Goal: Task Accomplishment & Management: Manage account settings

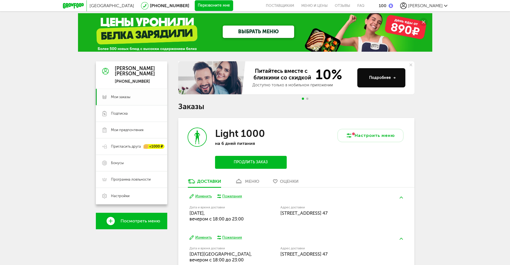
scroll to position [1, 0]
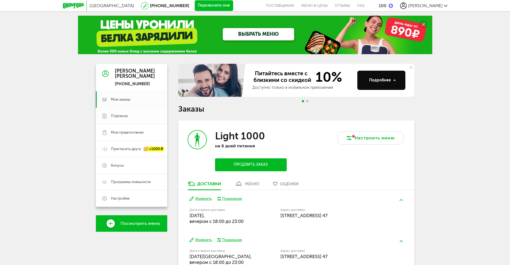
click at [143, 120] on link "Подписка" at bounding box center [131, 116] width 71 height 16
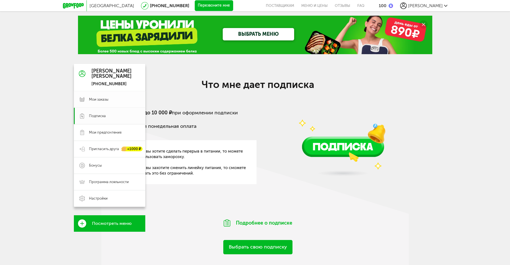
click at [86, 100] on link "Мои заказы" at bounding box center [109, 99] width 71 height 16
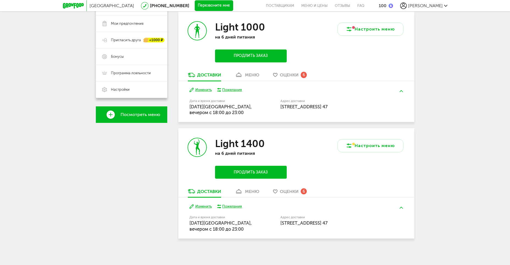
scroll to position [82, 0]
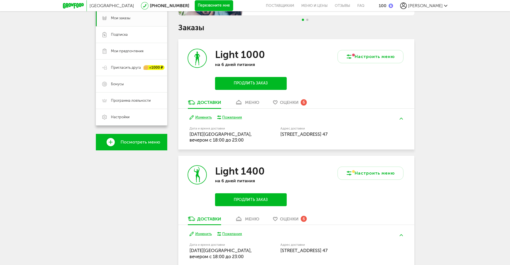
click at [246, 107] on link "меню" at bounding box center [247, 103] width 30 height 9
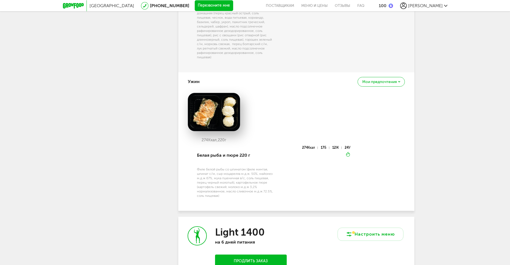
scroll to position [574, 0]
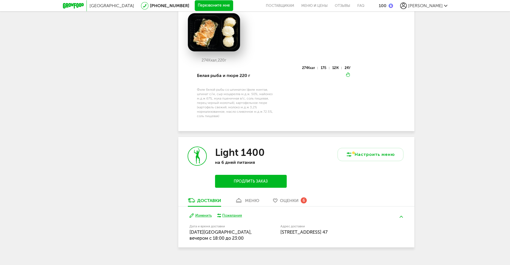
click at [240, 198] on icon at bounding box center [239, 200] width 8 height 5
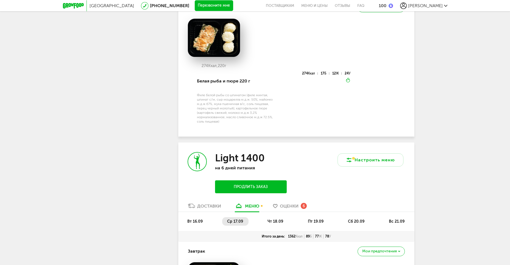
scroll to position [561, 0]
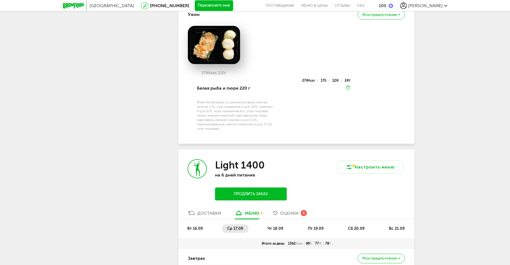
click at [277, 226] on span "чт 18.09" at bounding box center [275, 228] width 16 height 5
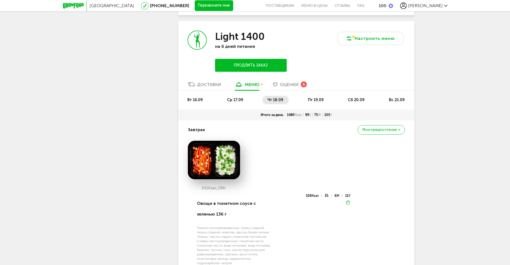
scroll to position [644, 0]
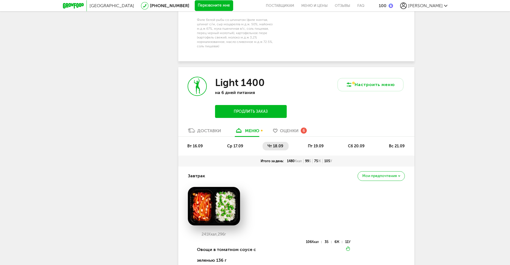
click at [312, 144] on span "пт 19.09" at bounding box center [316, 146] width 16 height 5
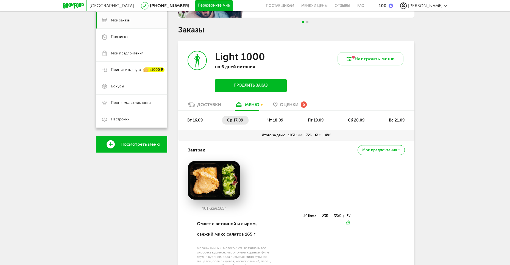
scroll to position [0, 0]
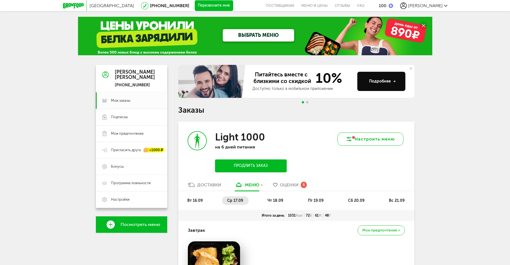
click at [378, 142] on button "Настроить меню" at bounding box center [370, 138] width 66 height 13
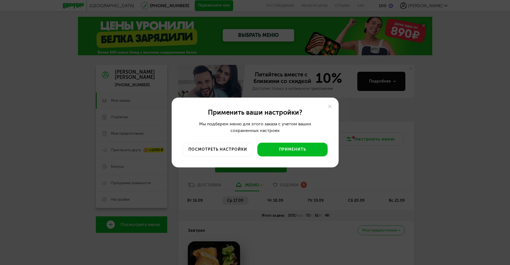
click at [323, 188] on div "Применить ваши настройки? Мы подберем меню для этого заказа с учетом ваших сохр…" at bounding box center [255, 132] width 510 height 265
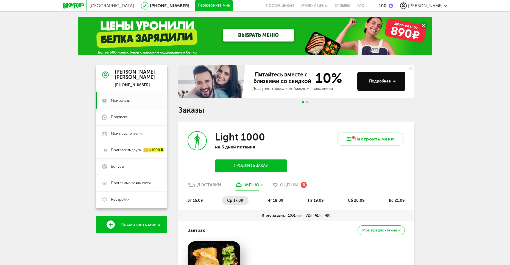
click at [307, 103] on span "Go to slide 2" at bounding box center [307, 102] width 2 height 2
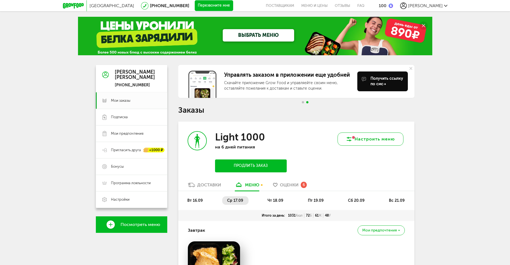
click at [388, 143] on button "Настроить меню" at bounding box center [370, 138] width 66 height 13
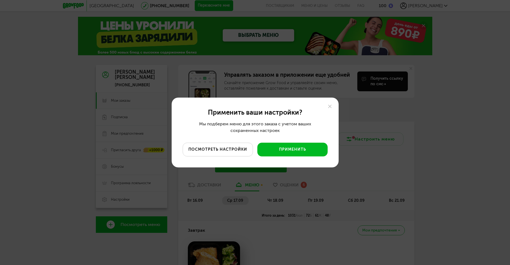
click at [218, 149] on button "посмотреть настройки" at bounding box center [218, 149] width 70 height 14
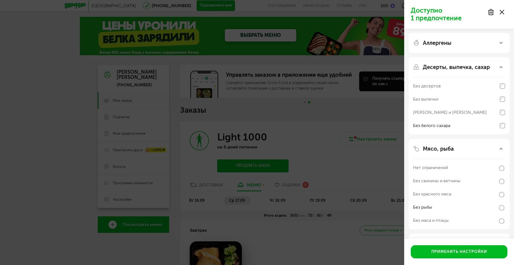
click at [350, 180] on div "Доступно 1 предпочтение Аллергены Десерты, выпечка, сахар Без десертов Без выпе…" at bounding box center [257, 132] width 514 height 265
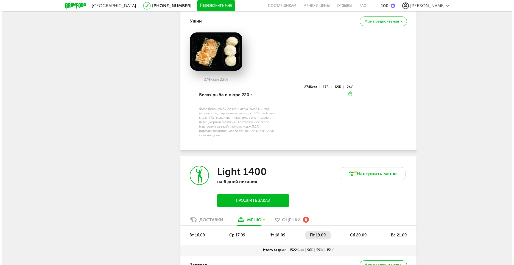
scroll to position [632, 0]
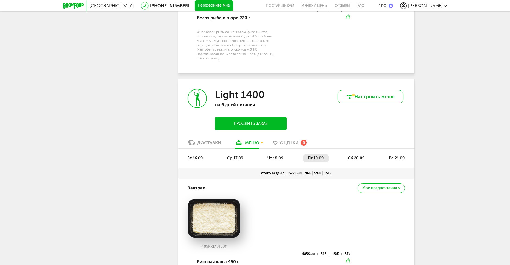
click at [373, 90] on button "Настроить меню" at bounding box center [370, 96] width 66 height 13
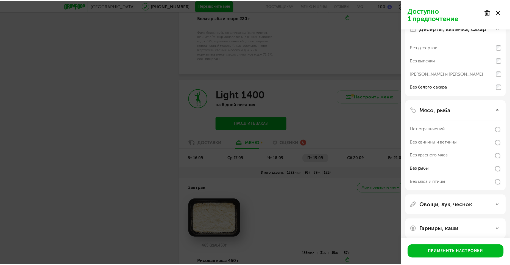
scroll to position [44, 0]
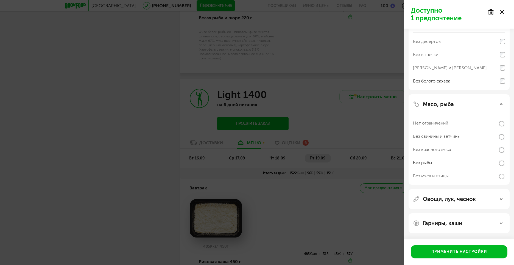
click at [358, 192] on div "Доступно 1 предпочтение Аллергены Десерты, выпечка, сахар Без десертов Без выпе…" at bounding box center [257, 132] width 514 height 265
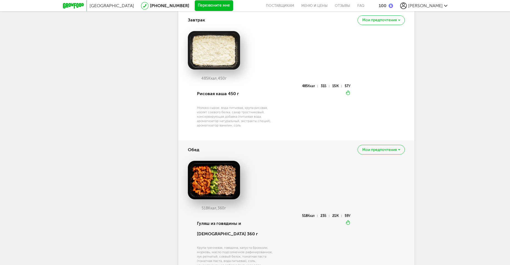
scroll to position [794, 0]
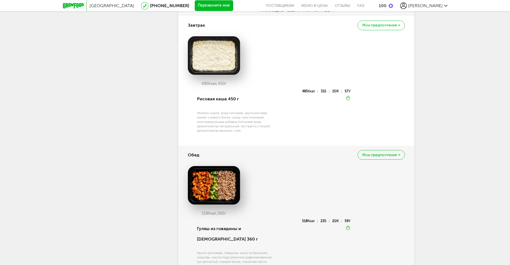
click at [385, 150] on div "Мои предпочтения" at bounding box center [380, 155] width 47 height 10
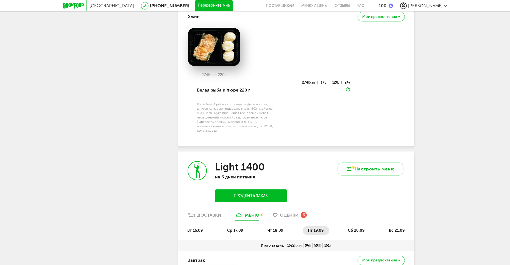
scroll to position [547, 0]
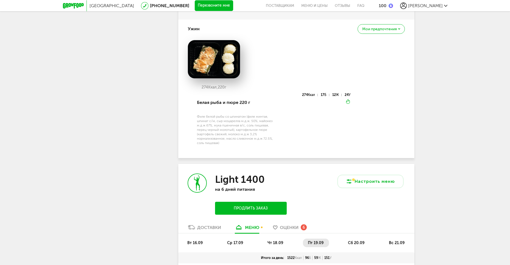
click at [198, 213] on div "Light 1400 на 6 дней питания Продлить заказ" at bounding box center [237, 194] width 118 height 60
click at [200, 225] on div "Доставки" at bounding box center [209, 227] width 24 height 5
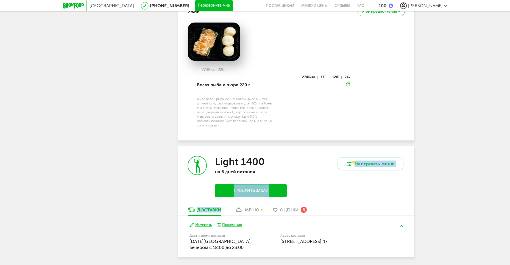
scroll to position [574, 0]
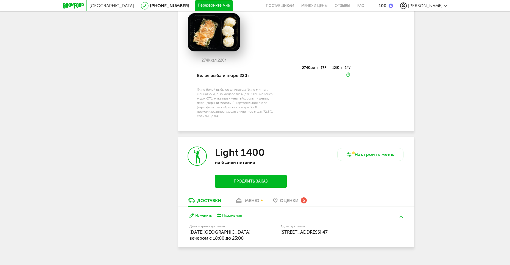
click at [292, 229] on span "[STREET_ADDRESS] 47" at bounding box center [303, 231] width 47 height 5
click at [252, 198] on div "меню" at bounding box center [252, 200] width 14 height 5
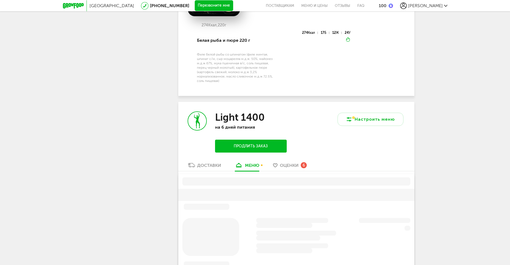
scroll to position [686, 0]
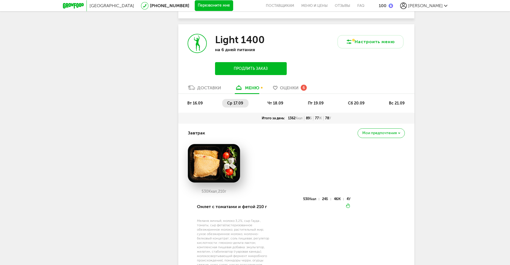
click at [363, 99] on li "сб 20.09" at bounding box center [356, 103] width 27 height 9
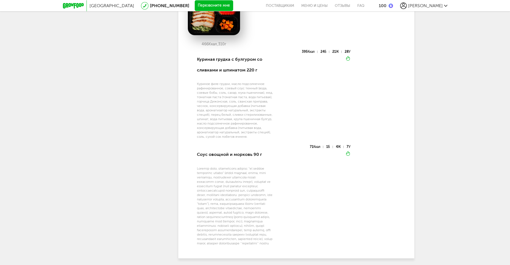
scroll to position [1188, 0]
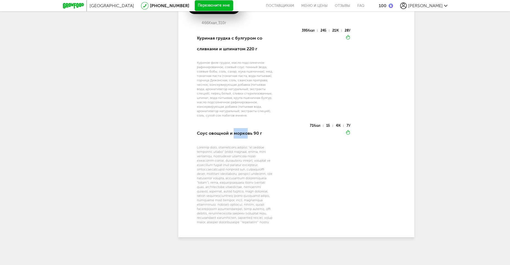
drag, startPoint x: 234, startPoint y: 126, endPoint x: 247, endPoint y: 126, distance: 13.2
click at [247, 126] on div "Соус овощной и морковь 90 г" at bounding box center [235, 133] width 76 height 19
click at [222, 145] on div at bounding box center [235, 184] width 76 height 79
drag, startPoint x: 245, startPoint y: 147, endPoint x: 220, endPoint y: 145, distance: 24.6
click at [220, 145] on div at bounding box center [235, 184] width 76 height 79
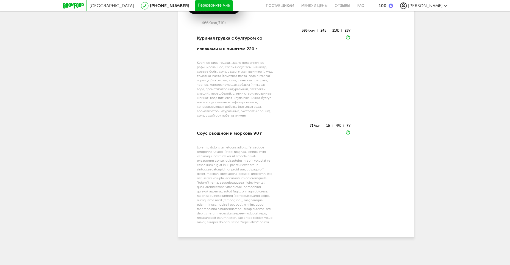
click at [300, 154] on div "71 Ккал 1 Б 4 Ж 7 У Вкуснее разогреть" at bounding box center [311, 177] width 77 height 106
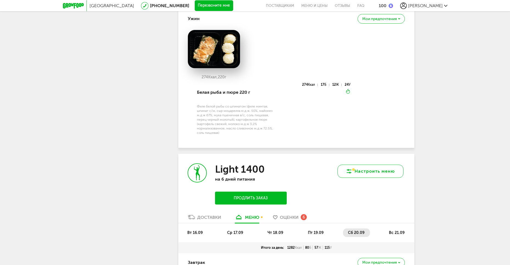
scroll to position [557, 0]
click at [401, 230] on span "вс 21.09" at bounding box center [397, 232] width 16 height 5
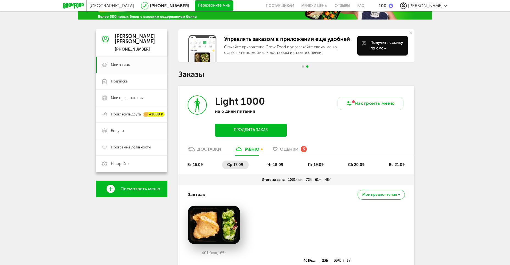
scroll to position [0, 0]
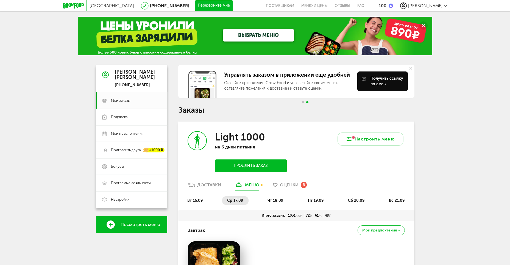
click at [423, 4] on div "[PERSON_NAME]" at bounding box center [423, 5] width 47 height 7
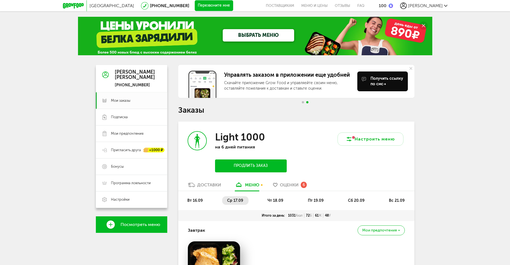
click at [195, 6] on button "Перезвоните мне" at bounding box center [214, 5] width 38 height 11
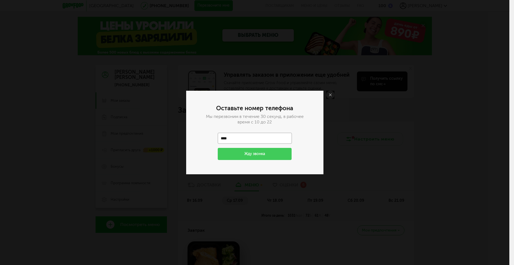
type input "**********"
click at [261, 155] on button "Жду звонка" at bounding box center [255, 154] width 74 height 12
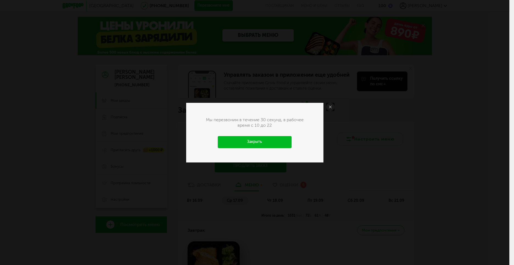
click at [275, 141] on link "Закрыть" at bounding box center [255, 142] width 74 height 12
